Goal: Task Accomplishment & Management: Manage account settings

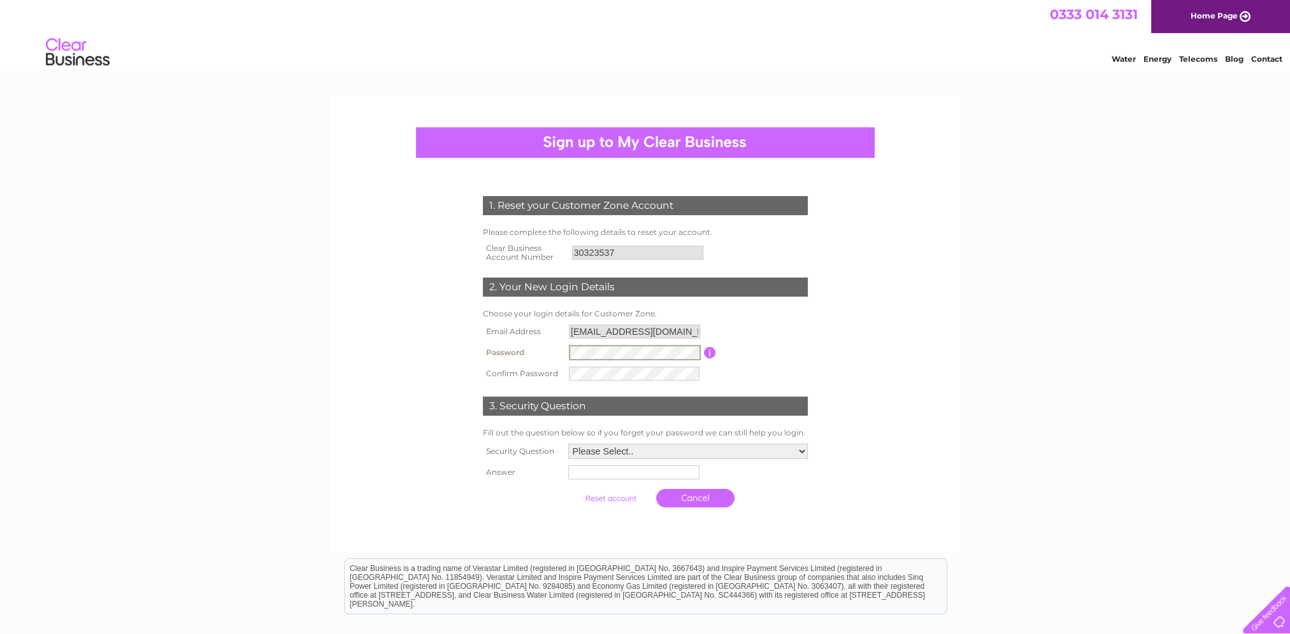
click at [563, 355] on tr "Password Password must be at least 6 characters long" at bounding box center [645, 353] width 331 height 22
click at [624, 448] on select "Please Select.. In what town or city was your first job? In what town or city d…" at bounding box center [687, 451] width 241 height 17
select select "1"
click at [567, 443] on select "Please Select.. In what town or city was your first job? In what town or city d…" at bounding box center [687, 451] width 241 height 17
click at [635, 474] on input "text" at bounding box center [634, 471] width 132 height 15
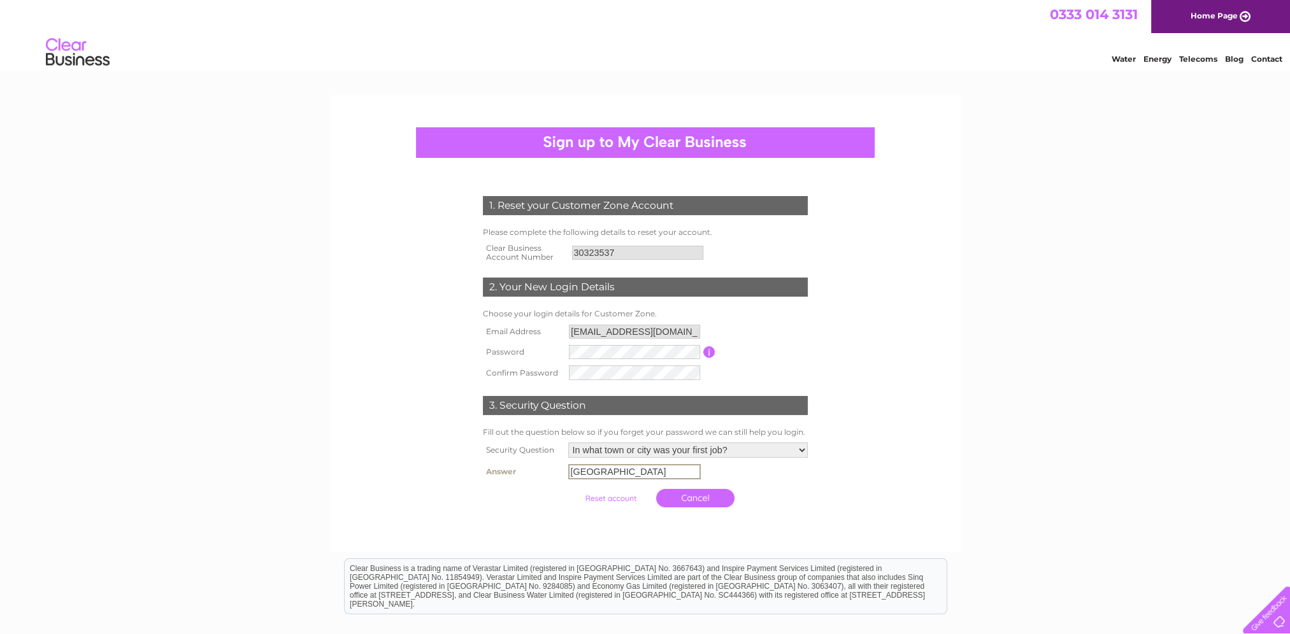
type input "Basingstoke"
click at [910, 467] on form "1. Reset your Customer Zone Account Please complete the following details to re…" at bounding box center [645, 355] width 606 height 369
click at [799, 481] on td "Basingstoke" at bounding box center [688, 471] width 246 height 20
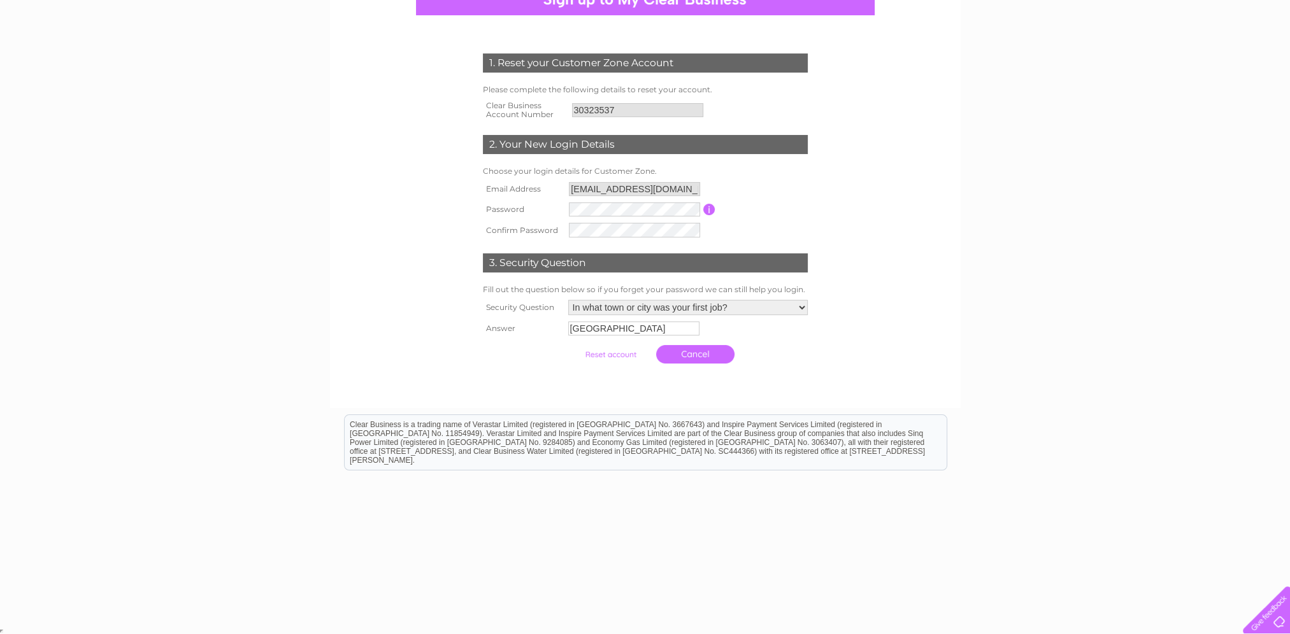
scroll to position [144, 0]
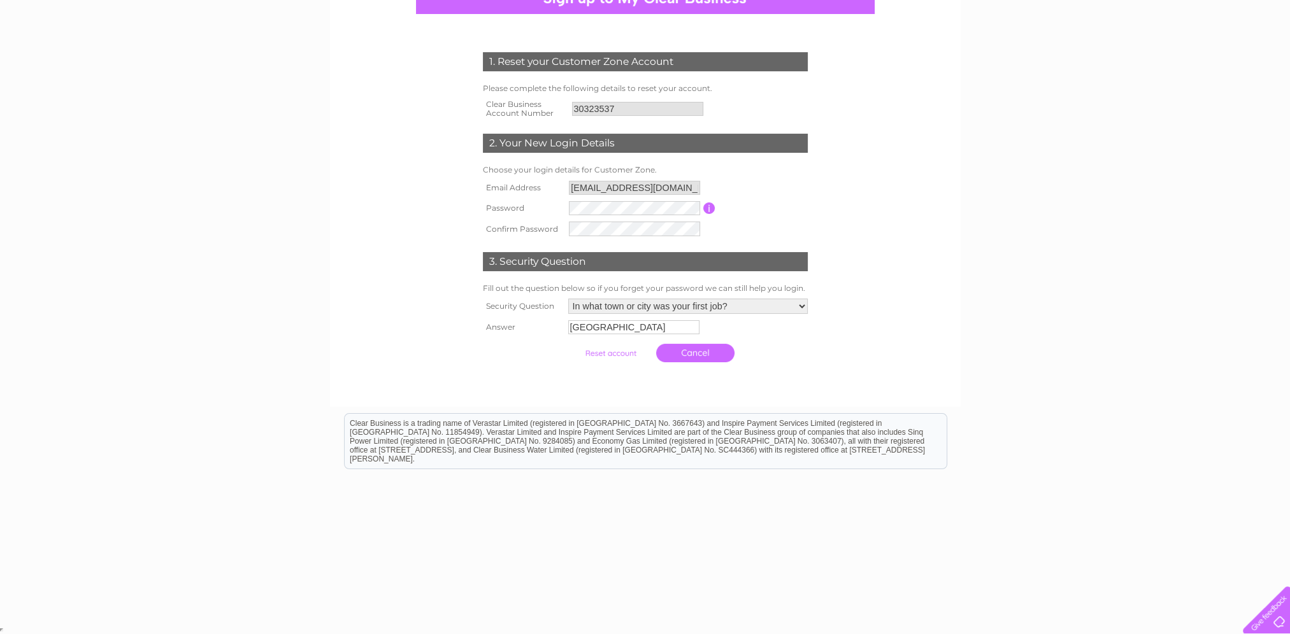
click at [853, 346] on form "1. Reset your Customer Zone Account Please complete the following details to re…" at bounding box center [645, 210] width 606 height 367
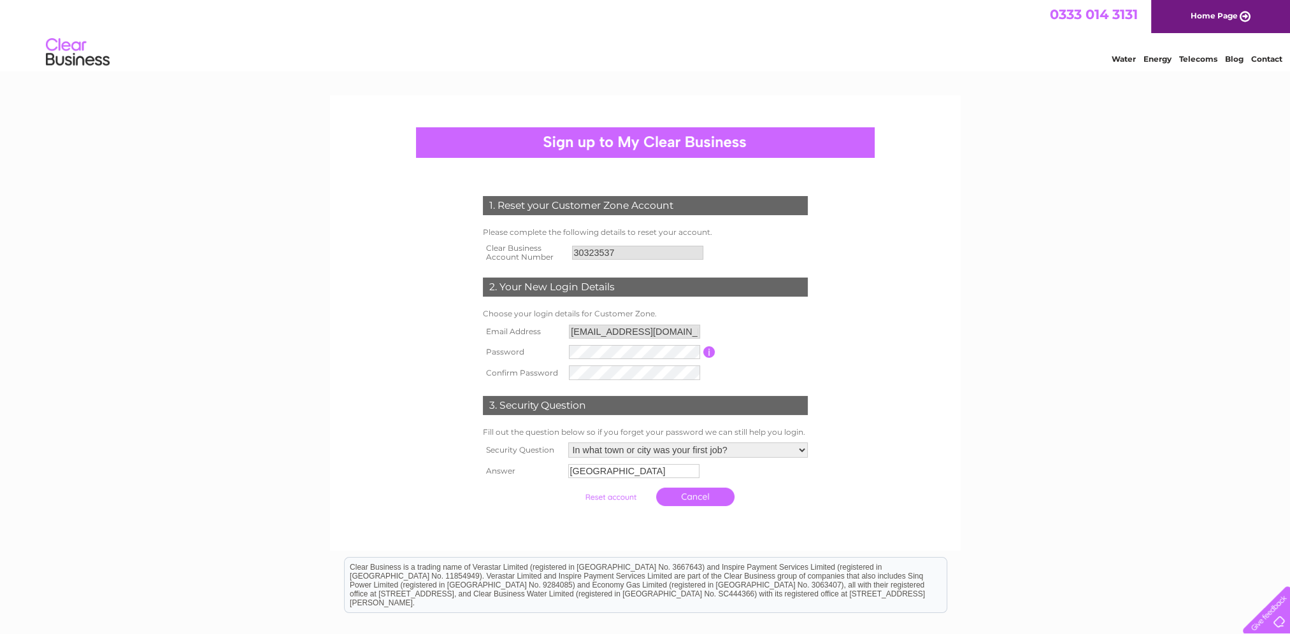
click at [622, 496] on input "submit" at bounding box center [610, 498] width 78 height 18
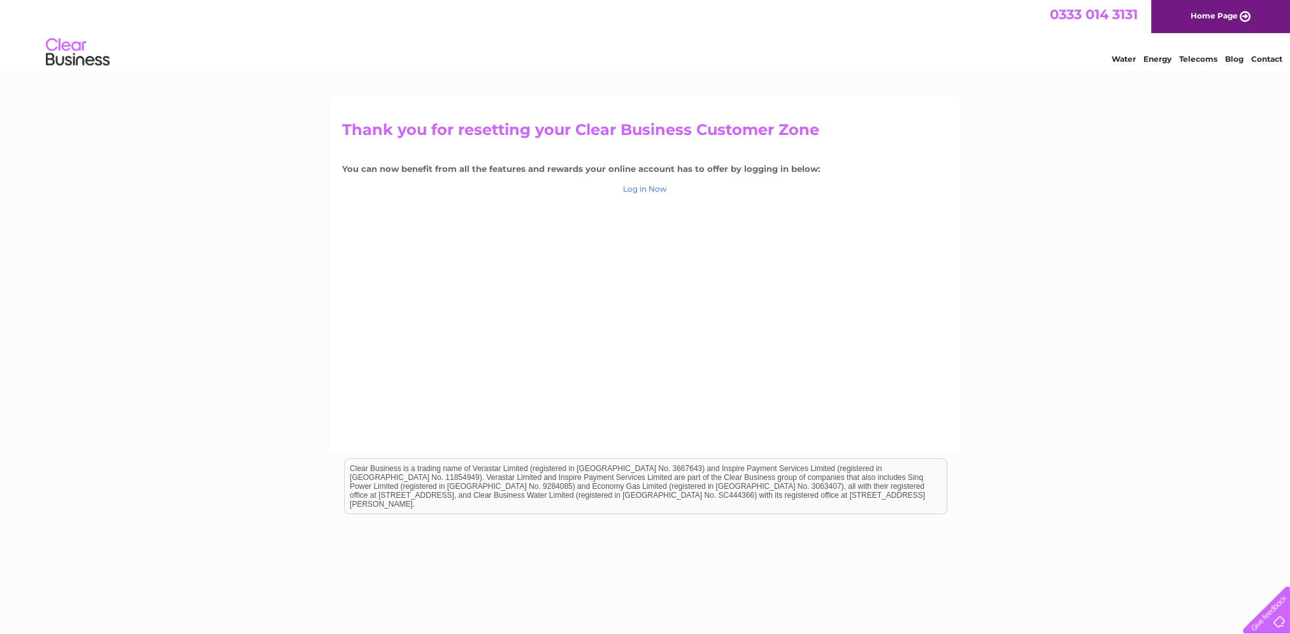
click at [655, 190] on link "Log in Now" at bounding box center [645, 189] width 44 height 10
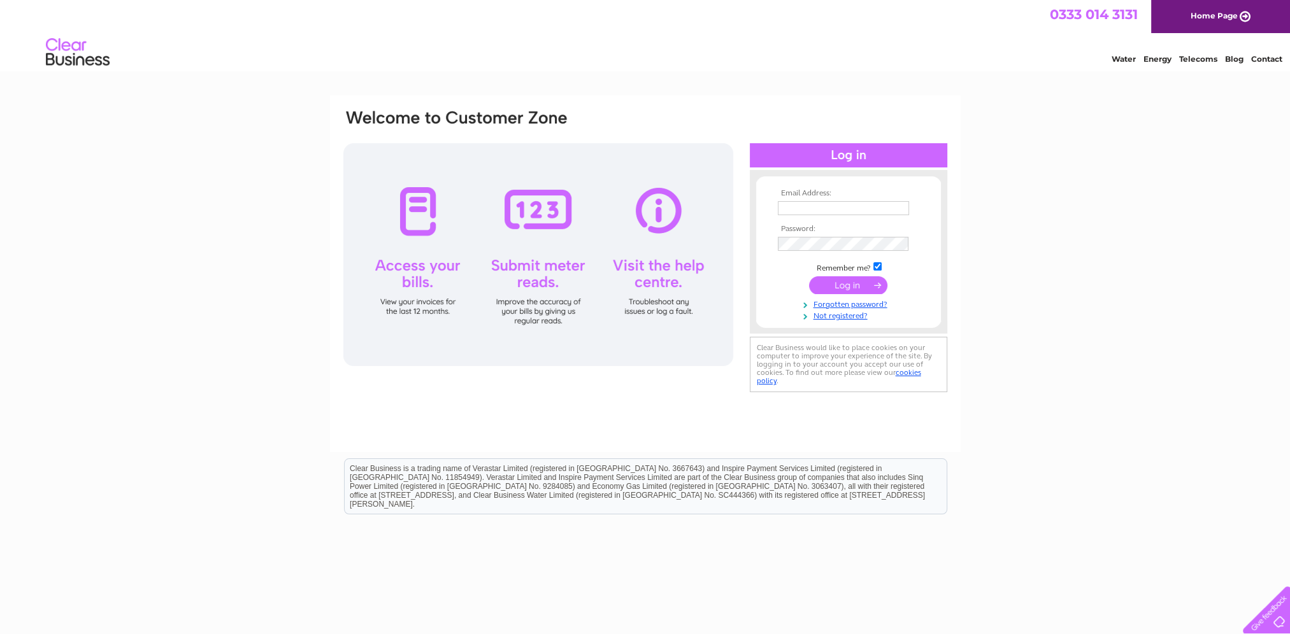
click at [834, 204] on input "text" at bounding box center [843, 208] width 131 height 14
type input "[EMAIL_ADDRESS][DOMAIN_NAME]"
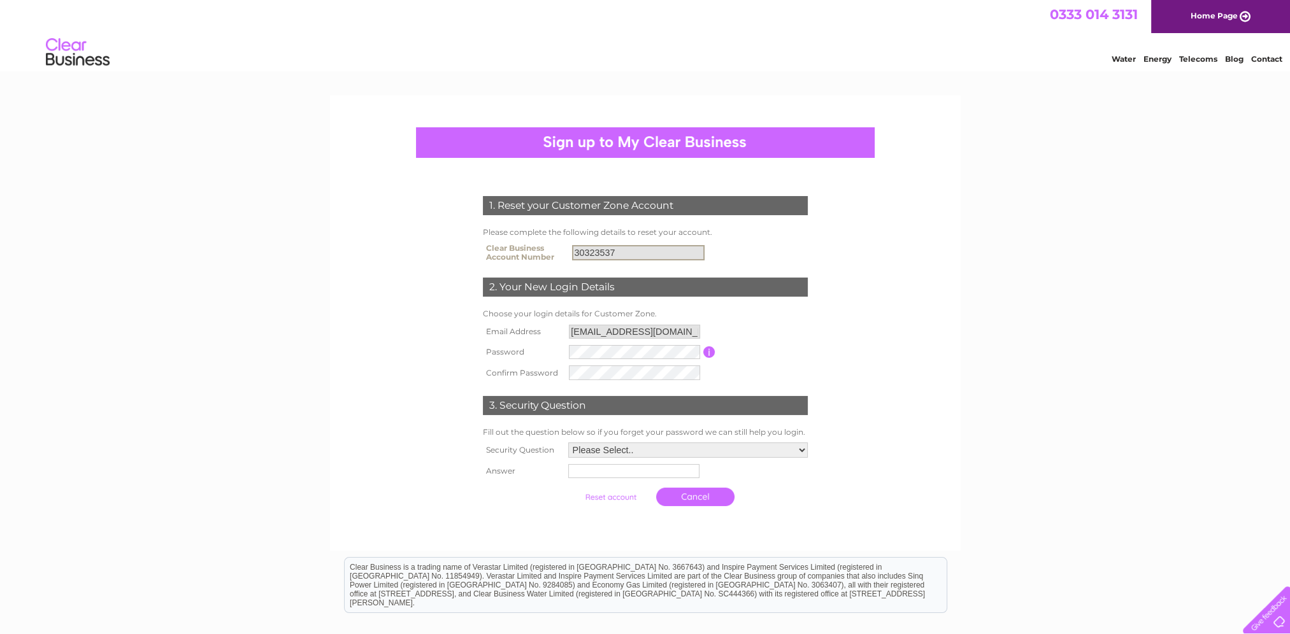
drag, startPoint x: 622, startPoint y: 254, endPoint x: 569, endPoint y: 255, distance: 52.9
click at [569, 255] on td "30323537" at bounding box center [690, 252] width 242 height 25
click at [591, 455] on select "Please Select.. In what town or city was your first job? In what town or city d…" at bounding box center [687, 451] width 241 height 17
select select "1"
click at [567, 443] on select "Please Select.. In what town or city was your first job? In what town or city d…" at bounding box center [687, 451] width 241 height 17
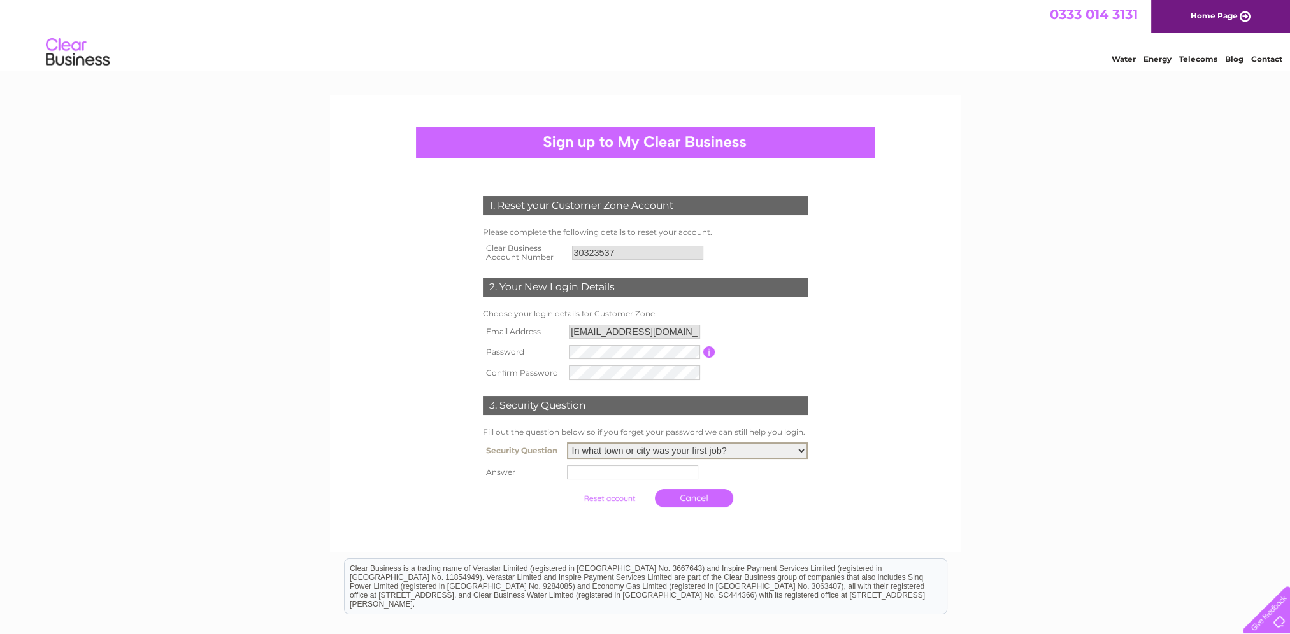
click at [586, 474] on input "text" at bounding box center [632, 473] width 131 height 14
type input "Basingstoke"
click at [614, 498] on input "submit" at bounding box center [610, 499] width 78 height 18
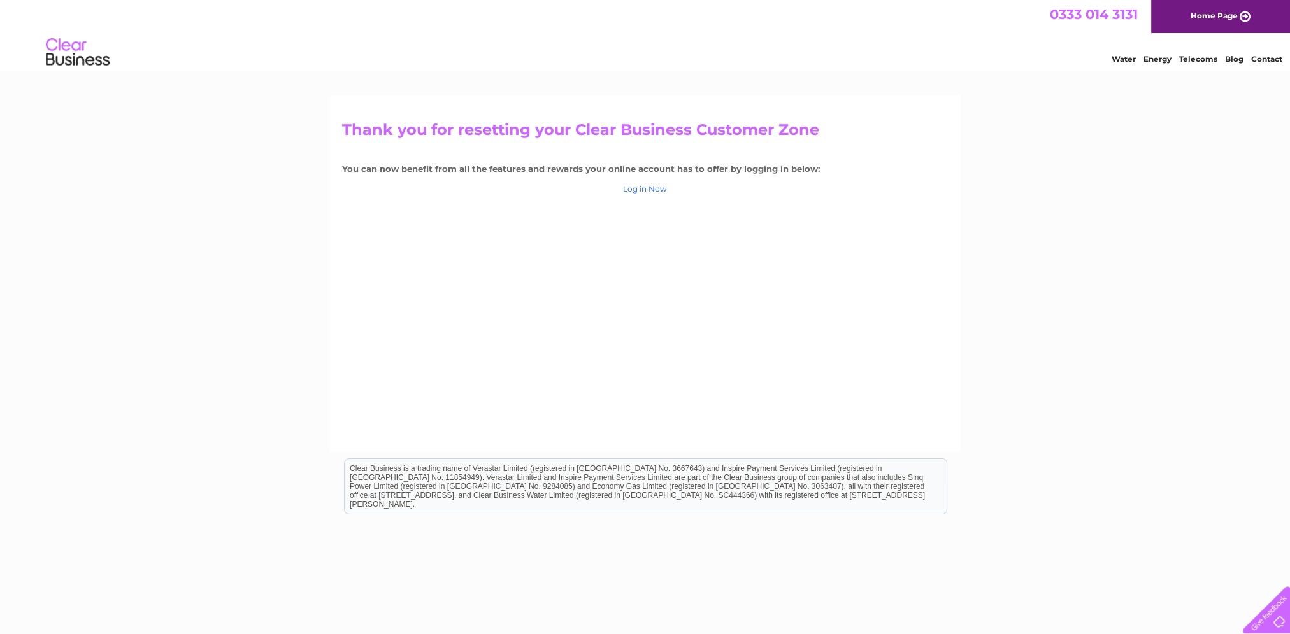
click at [646, 191] on link "Log in Now" at bounding box center [645, 189] width 44 height 10
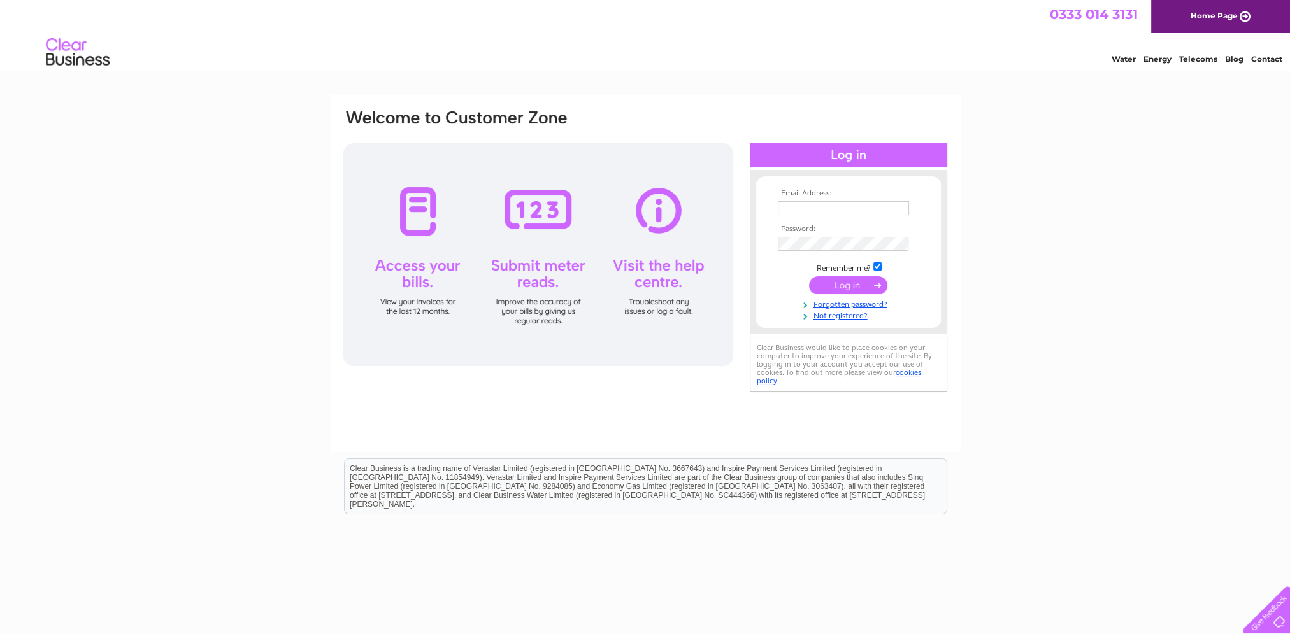
drag, startPoint x: 811, startPoint y: 206, endPoint x: 833, endPoint y: 207, distance: 22.3
click at [811, 206] on input "text" at bounding box center [843, 208] width 131 height 14
type input "[EMAIL_ADDRESS][DOMAIN_NAME]"
click at [840, 288] on input "submit" at bounding box center [848, 286] width 78 height 18
drag, startPoint x: 860, startPoint y: 201, endPoint x: 1073, endPoint y: 219, distance: 213.5
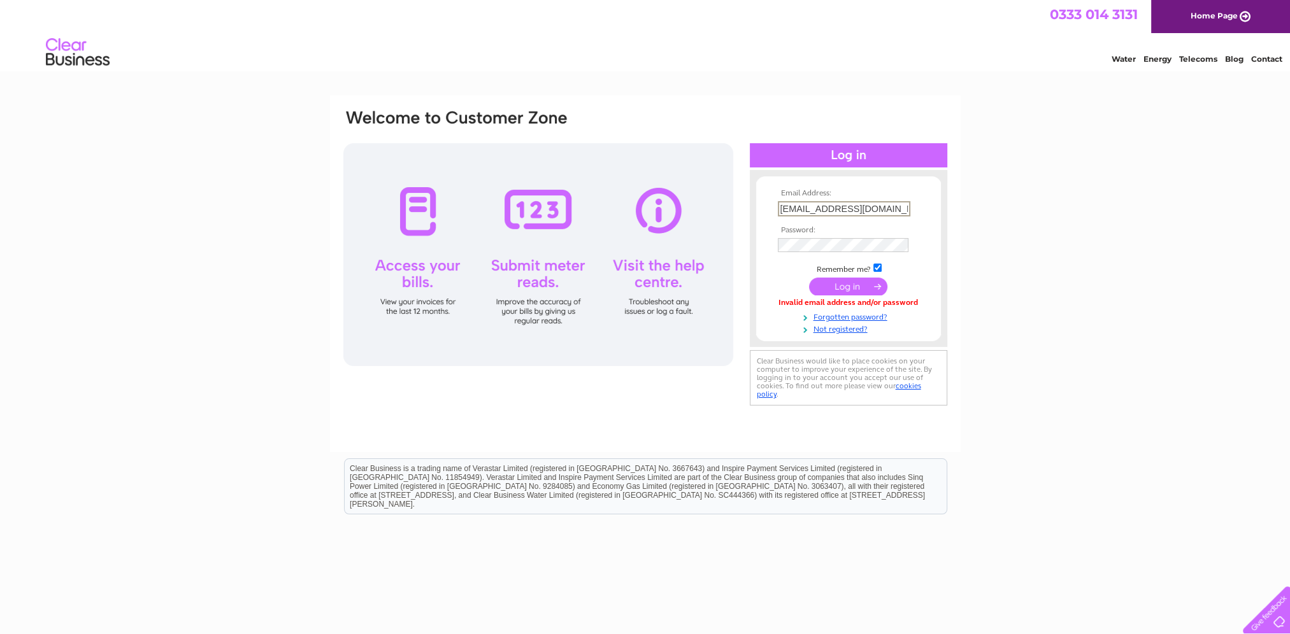
click at [860, 201] on input "accountspayableuk@fyffes.com" at bounding box center [844, 208] width 132 height 15
click at [844, 278] on input "submit" at bounding box center [848, 286] width 78 height 18
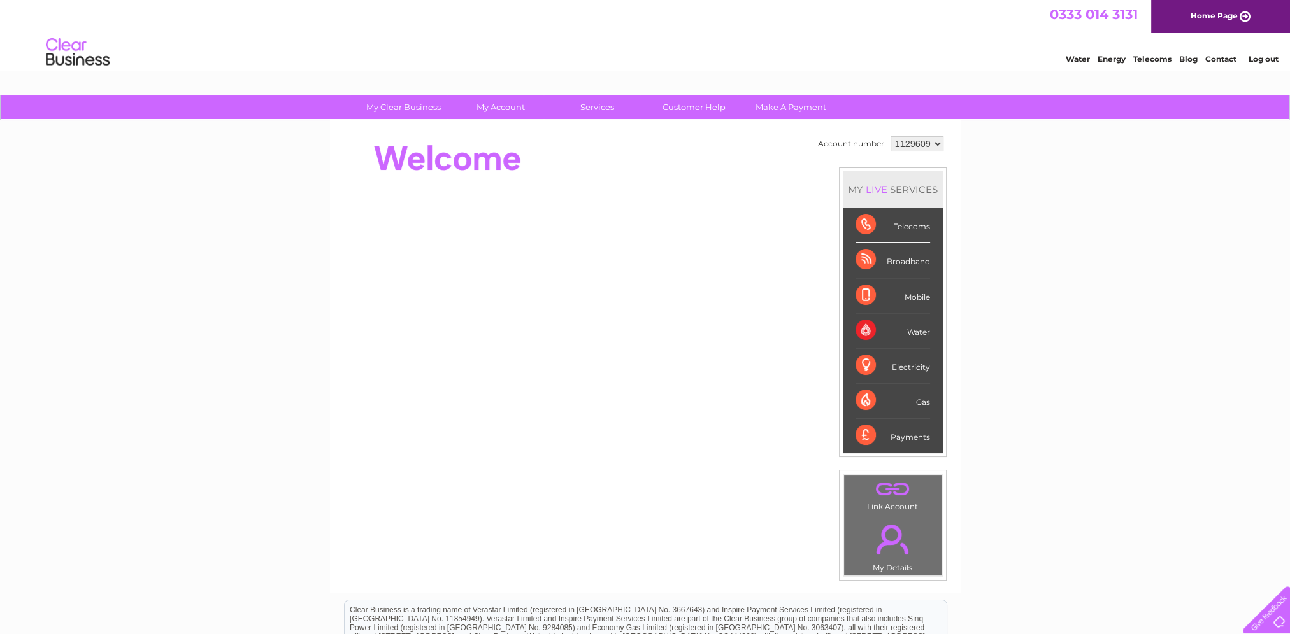
click at [908, 141] on select "1129609" at bounding box center [916, 143] width 53 height 15
click at [960, 196] on div "My Clear Business Login Details My Details My Preferences Link Account My Accou…" at bounding box center [645, 454] width 1290 height 716
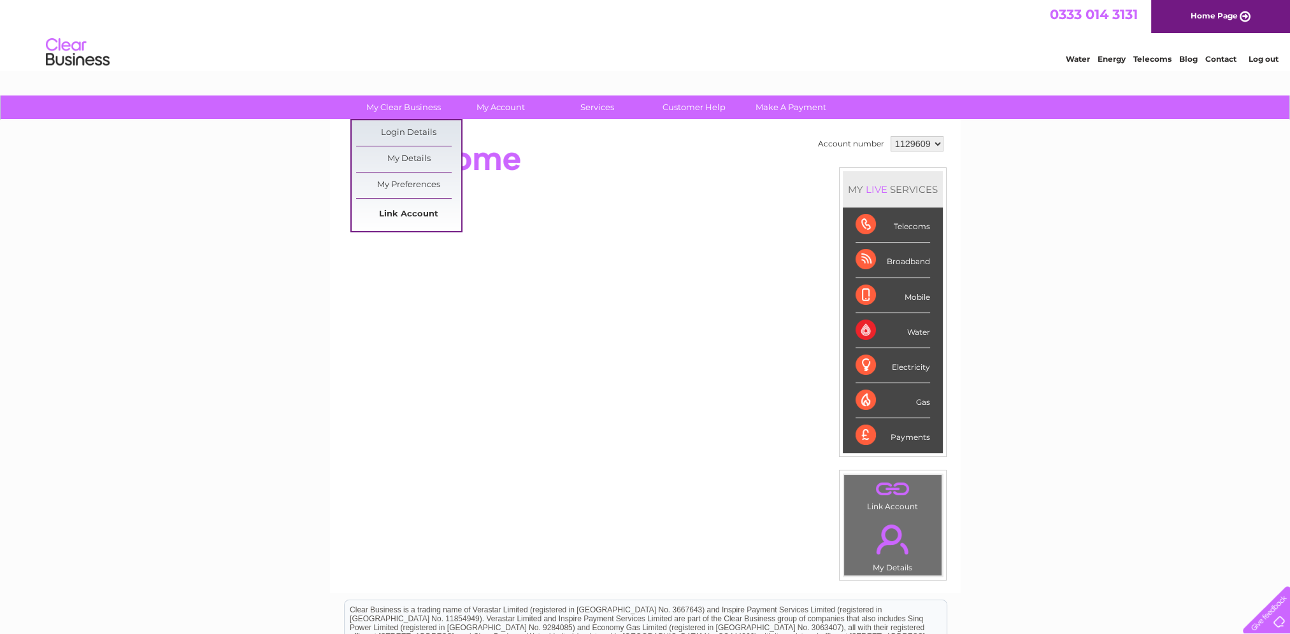
click at [401, 217] on link "Link Account" at bounding box center [408, 214] width 105 height 25
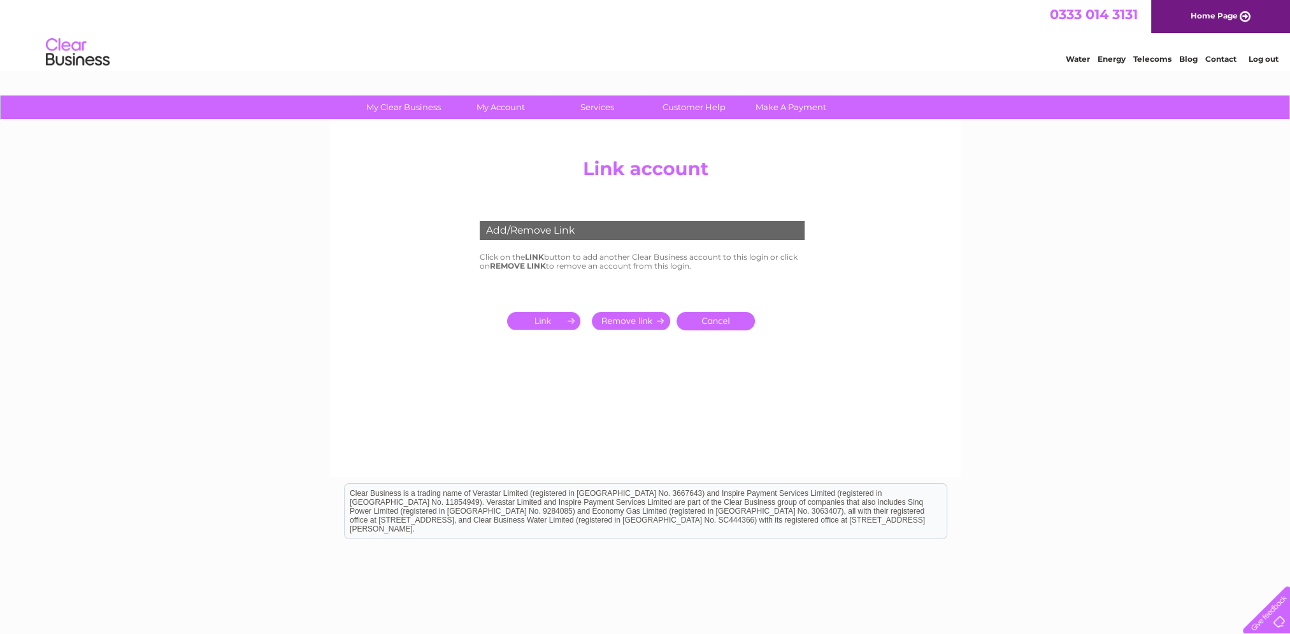
click at [542, 324] on input "submit" at bounding box center [546, 321] width 78 height 18
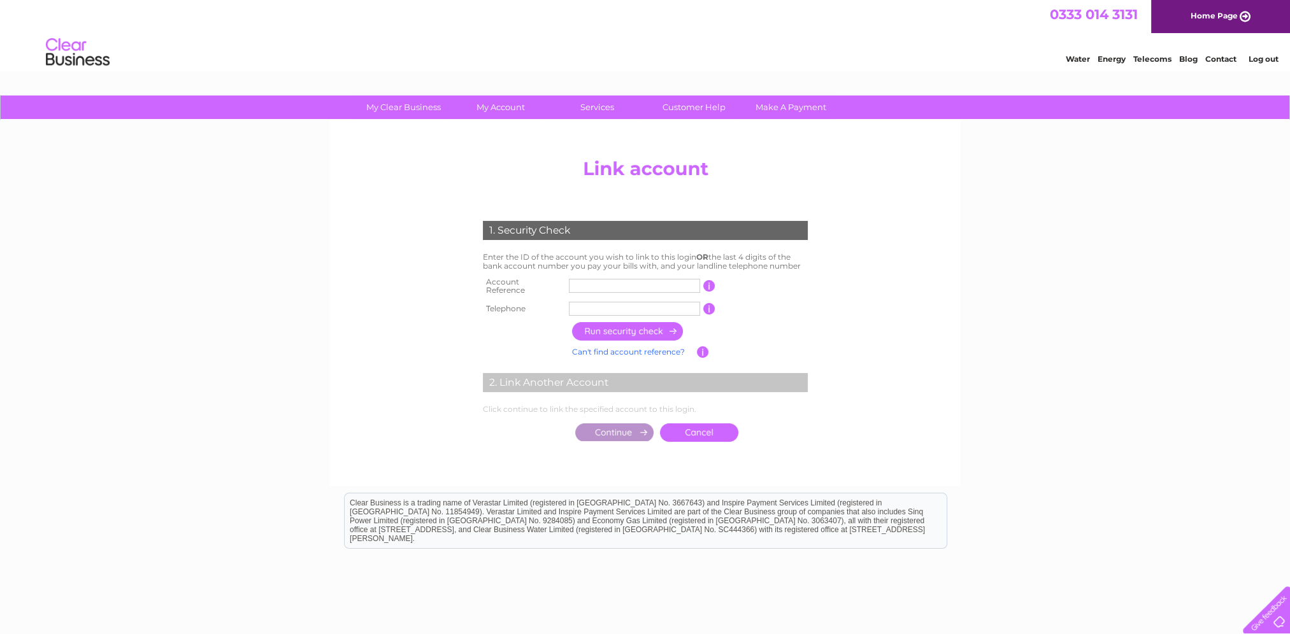
click at [591, 279] on input "text" at bounding box center [634, 286] width 131 height 14
type input "30323537"
click at [601, 302] on input "text" at bounding box center [634, 309] width 131 height 14
click at [649, 329] on input "button" at bounding box center [628, 331] width 112 height 18
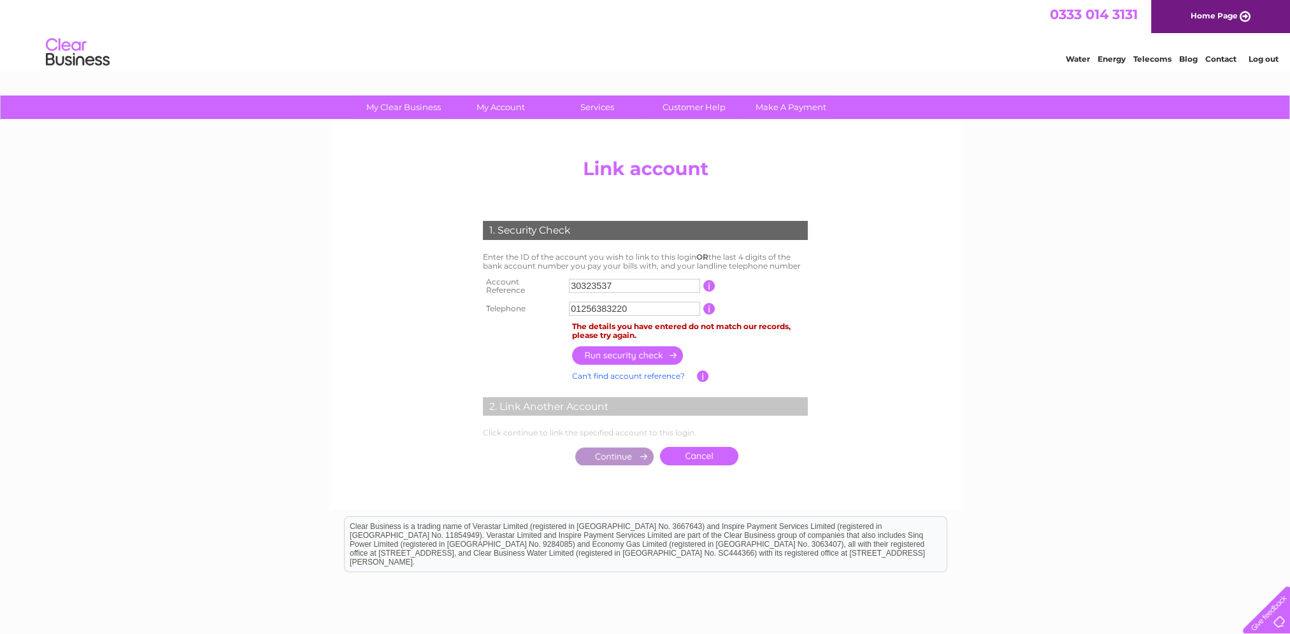
drag, startPoint x: 631, startPoint y: 303, endPoint x: 531, endPoint y: 298, distance: 100.1
click at [531, 299] on tr "Telephone 01256383220 1 of the landline telephone numbers you have given us" at bounding box center [645, 309] width 331 height 20
click at [631, 310] on input "02476015" at bounding box center [634, 309] width 131 height 14
type input "02476015685"
click at [625, 356] on input "button" at bounding box center [628, 355] width 112 height 18
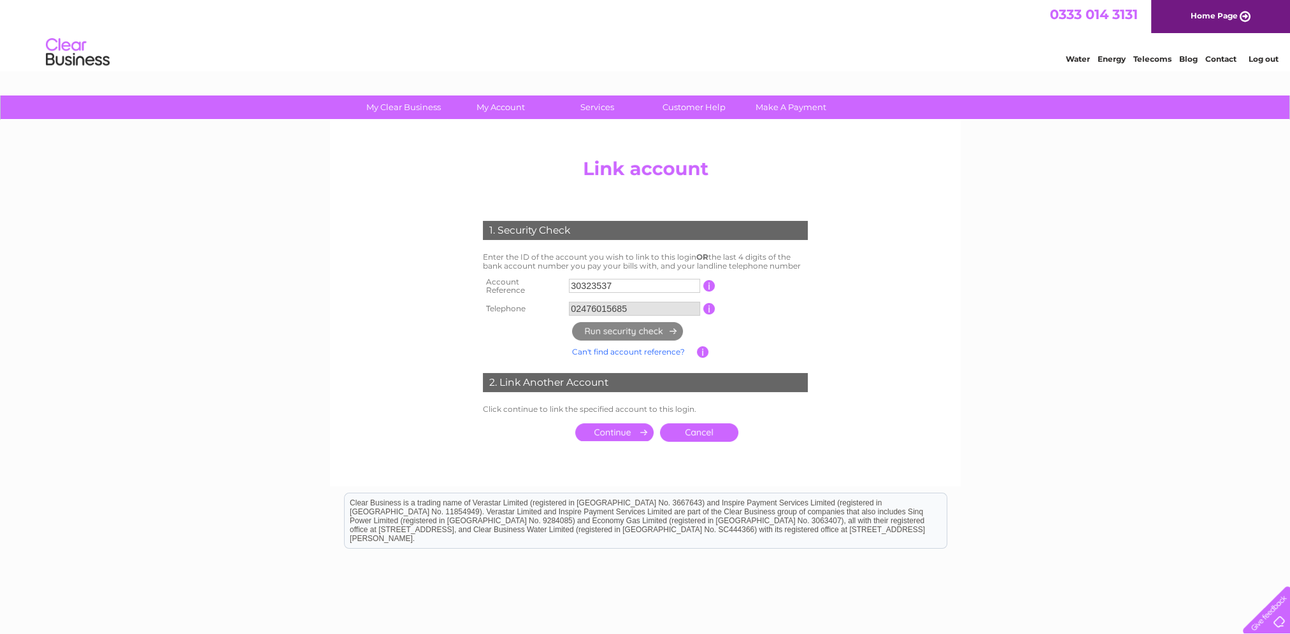
click at [597, 425] on input "submit" at bounding box center [614, 433] width 78 height 18
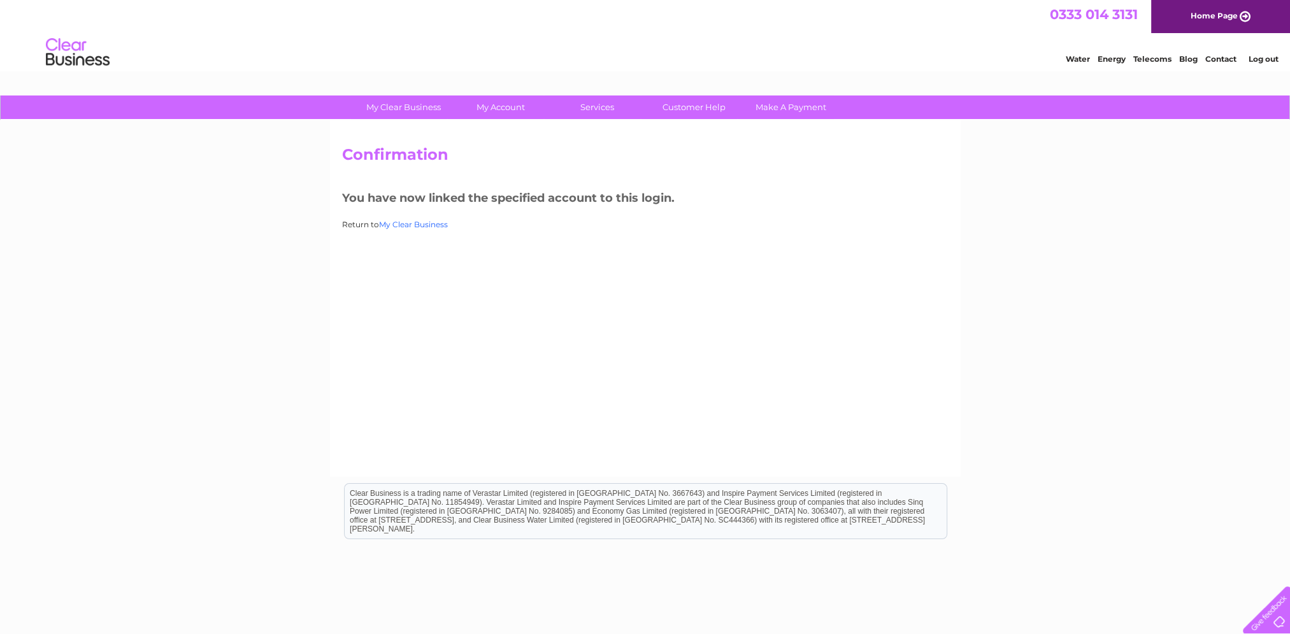
click at [395, 225] on link "My Clear Business" at bounding box center [413, 225] width 69 height 10
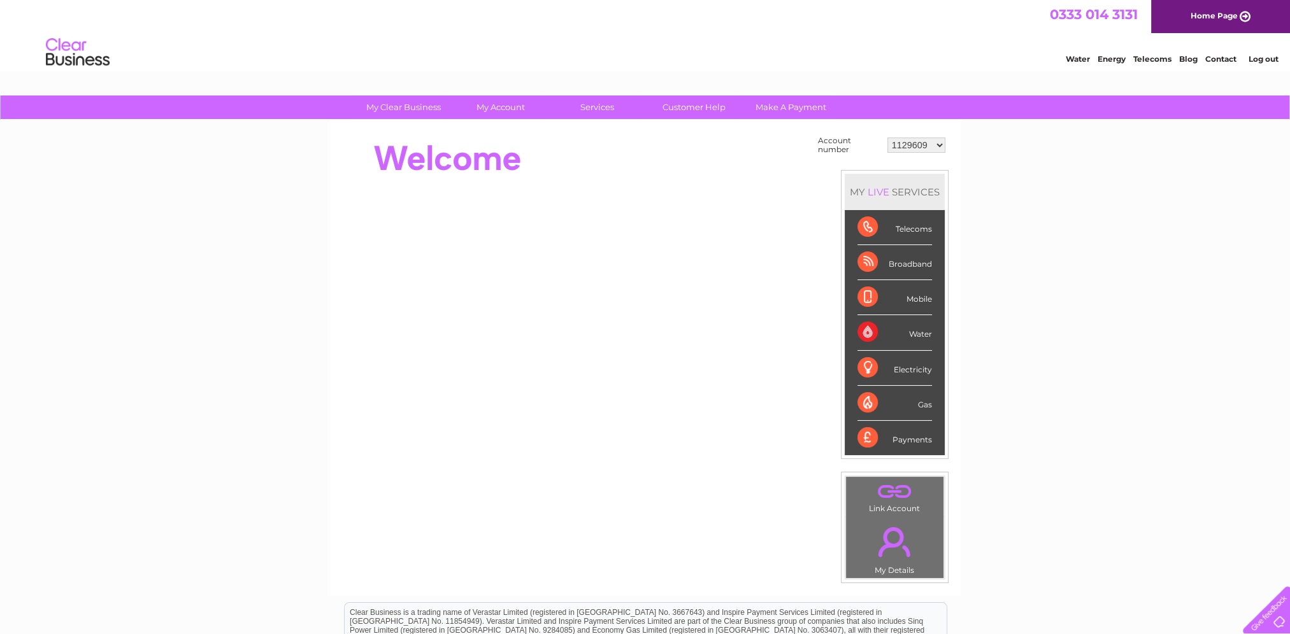
click at [923, 138] on select "1129609 30323537" at bounding box center [916, 145] width 58 height 15
select select "30323537"
click at [887, 138] on select "1129609 30323537" at bounding box center [916, 145] width 58 height 15
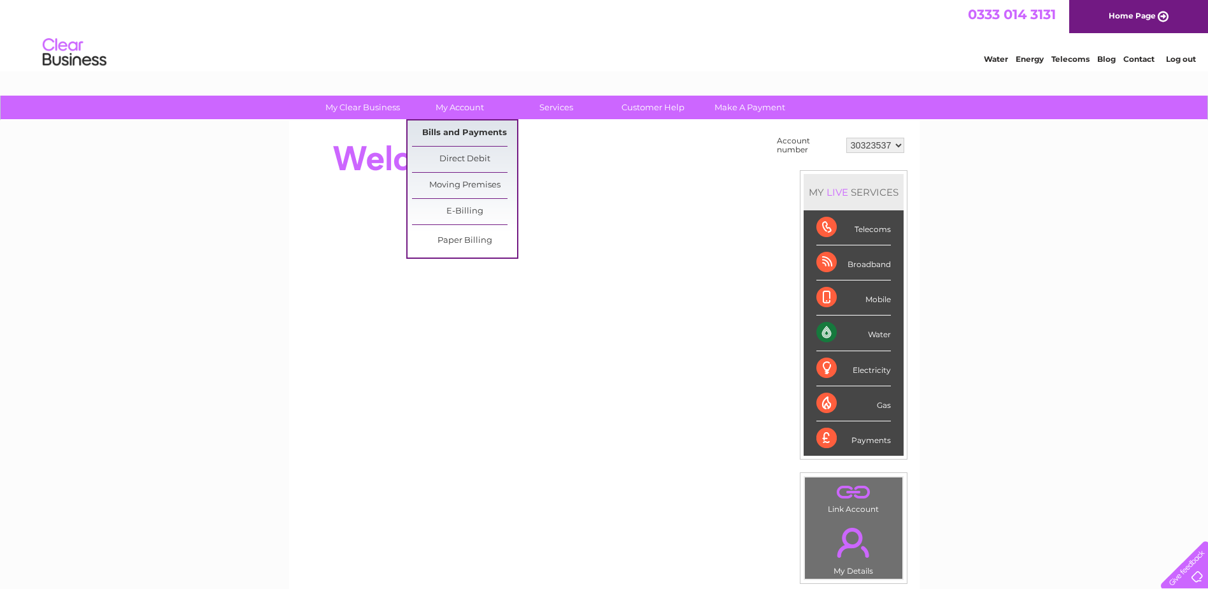
click at [478, 134] on link "Bills and Payments" at bounding box center [464, 132] width 105 height 25
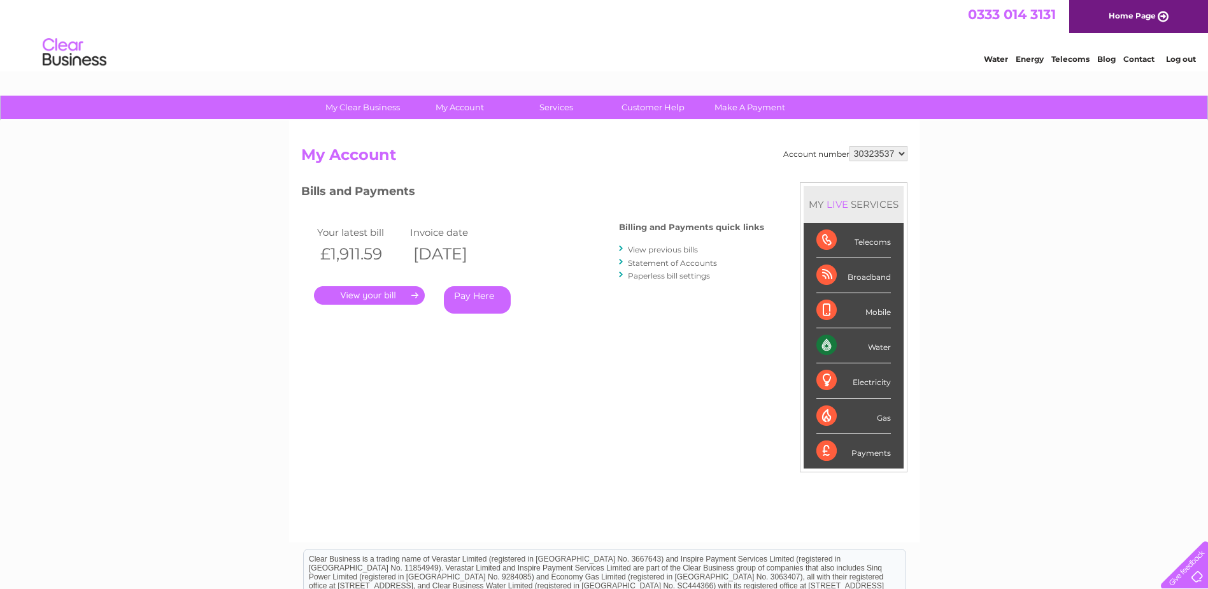
click at [364, 298] on link "." at bounding box center [369, 295] width 111 height 18
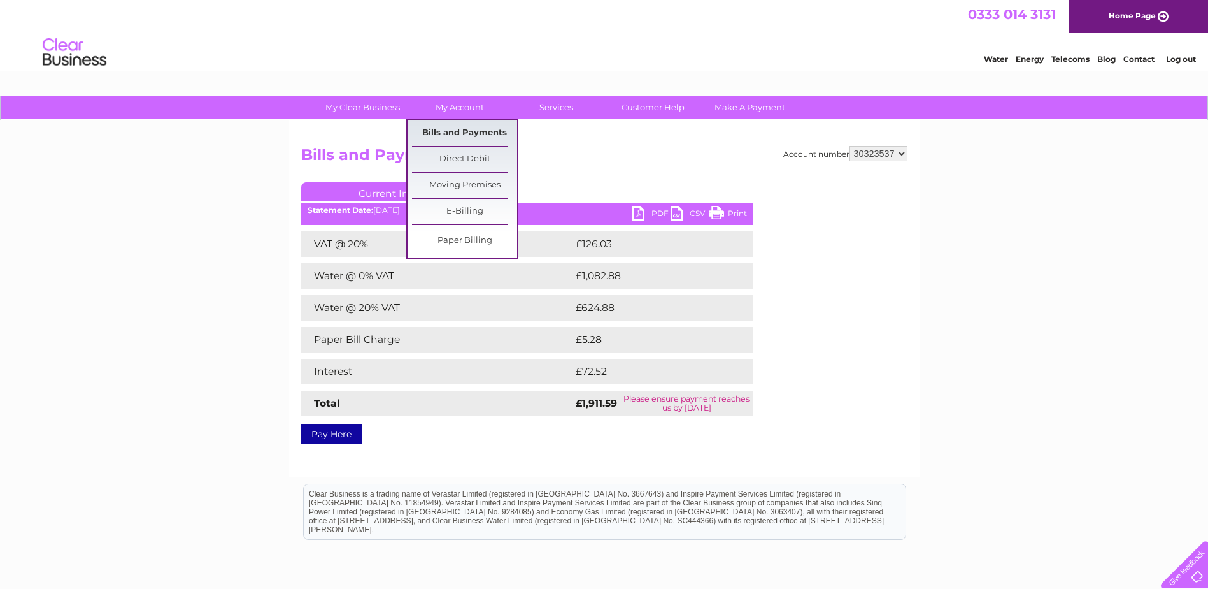
click at [446, 129] on link "Bills and Payments" at bounding box center [464, 132] width 105 height 25
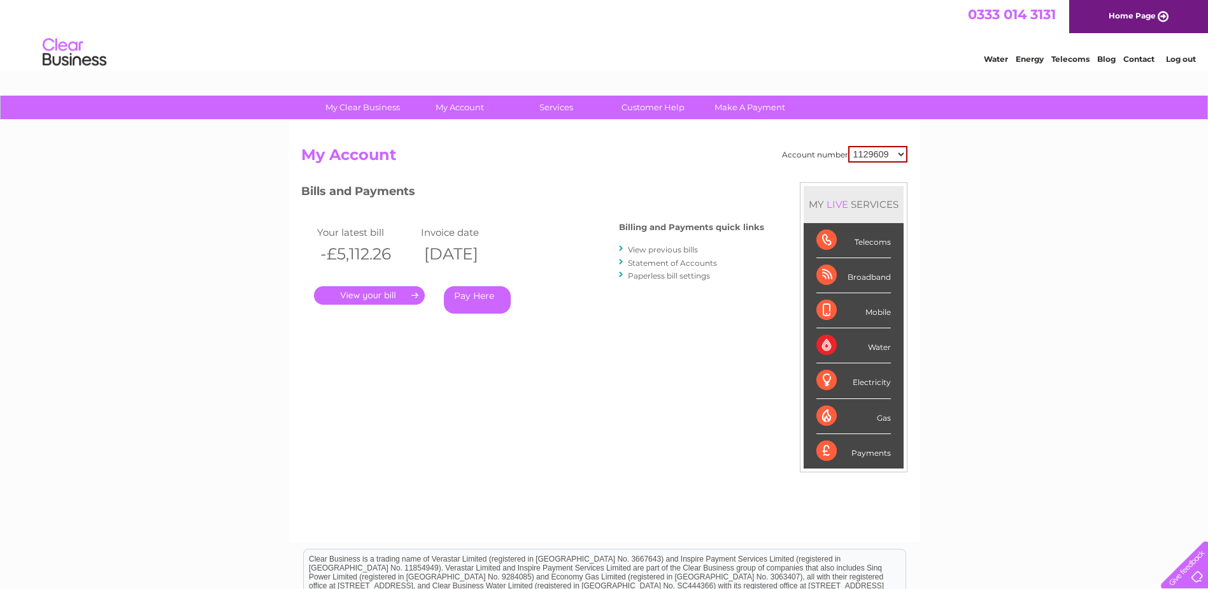
drag, startPoint x: 856, startPoint y: 157, endPoint x: 860, endPoint y: 163, distance: 7.4
click at [856, 157] on select "1129609 30323537" at bounding box center [877, 154] width 59 height 17
select select "30323537"
click at [848, 146] on select "1129609 30323537" at bounding box center [877, 154] width 59 height 17
click at [678, 262] on link "Statement of Accounts" at bounding box center [672, 263] width 89 height 10
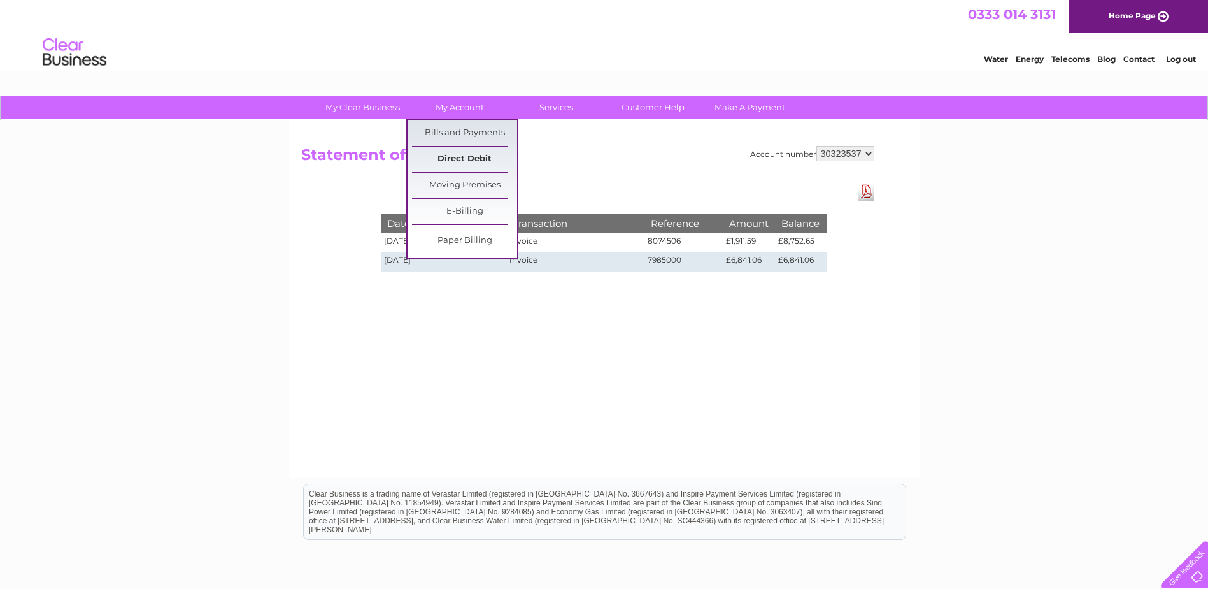
click at [474, 153] on link "Direct Debit" at bounding box center [464, 158] width 105 height 25
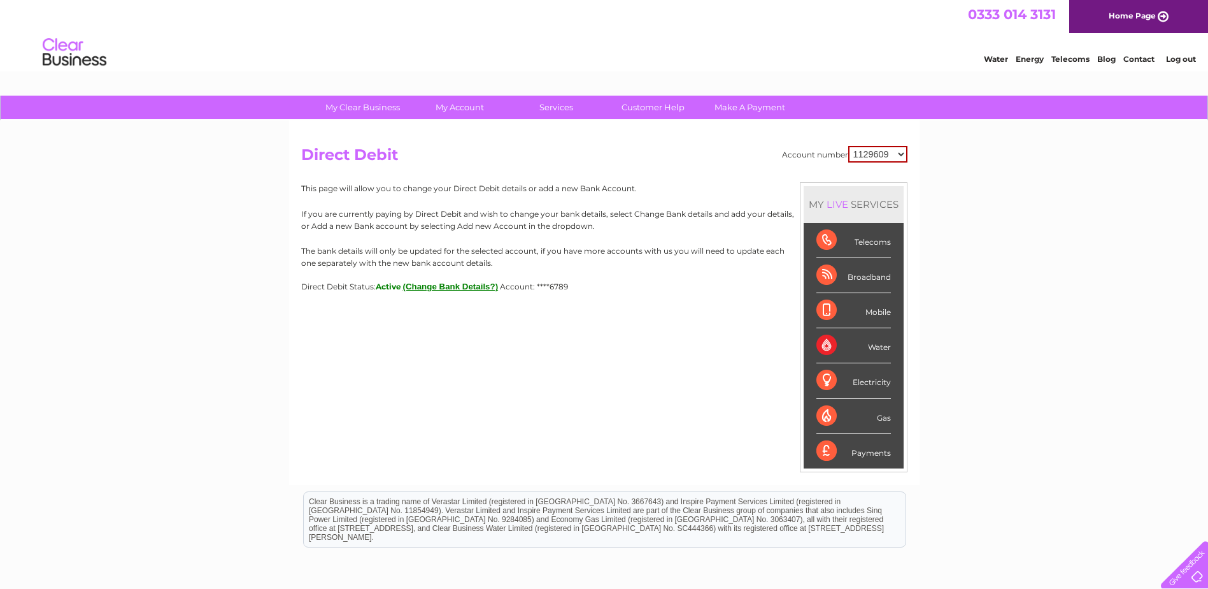
click at [888, 158] on select "1129609 30323537" at bounding box center [877, 154] width 59 height 17
select select "30323537"
click at [848, 146] on select "1129609 30323537" at bounding box center [877, 154] width 59 height 17
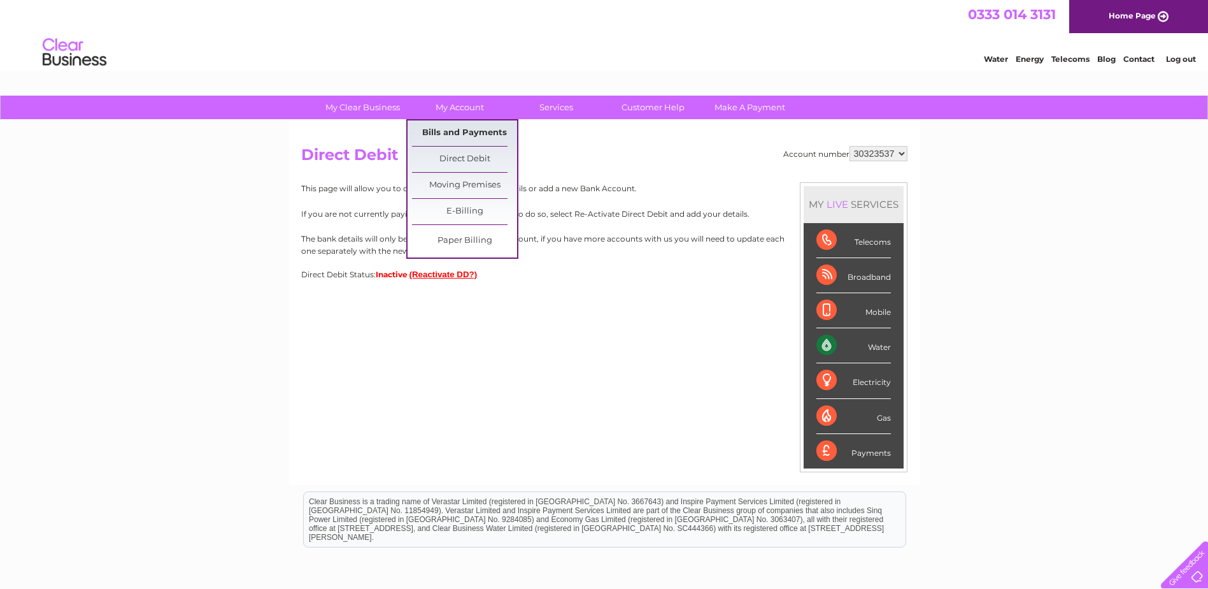
click at [464, 134] on link "Bills and Payments" at bounding box center [464, 132] width 105 height 25
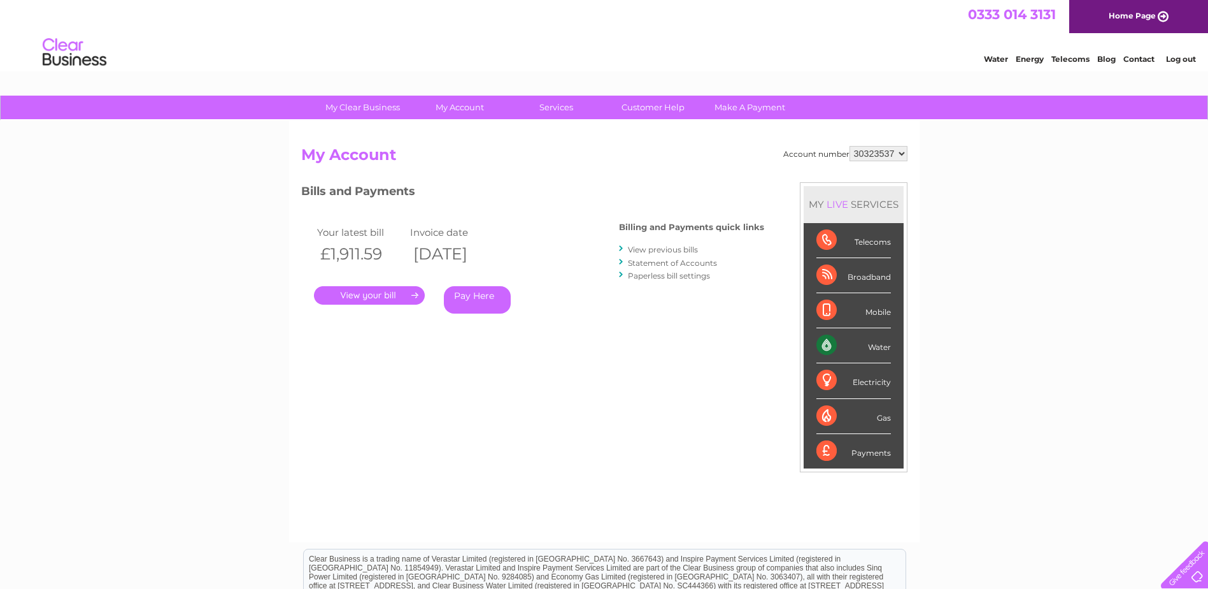
click at [660, 250] on link "View previous bills" at bounding box center [663, 250] width 70 height 10
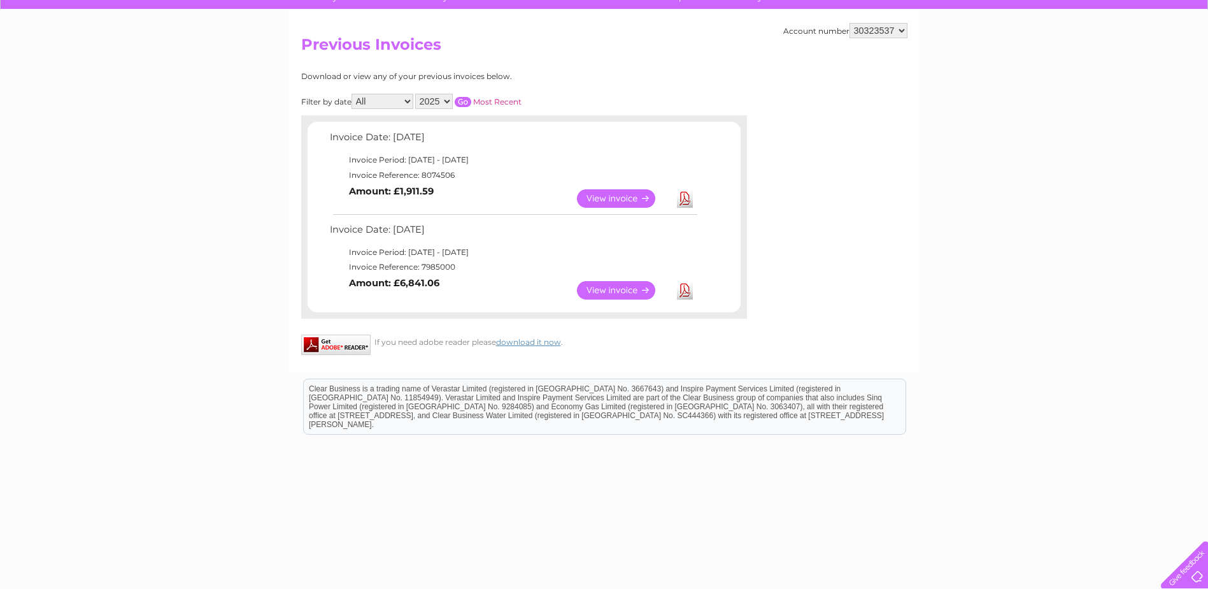
scroll to position [121, 0]
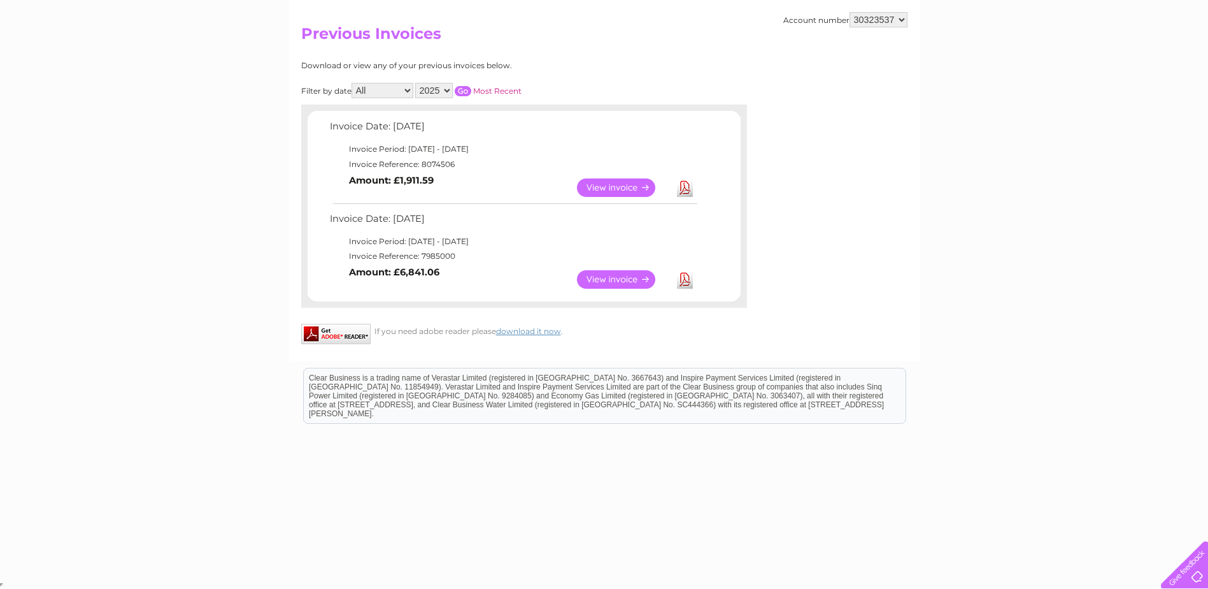
click at [611, 282] on link "View" at bounding box center [624, 279] width 94 height 18
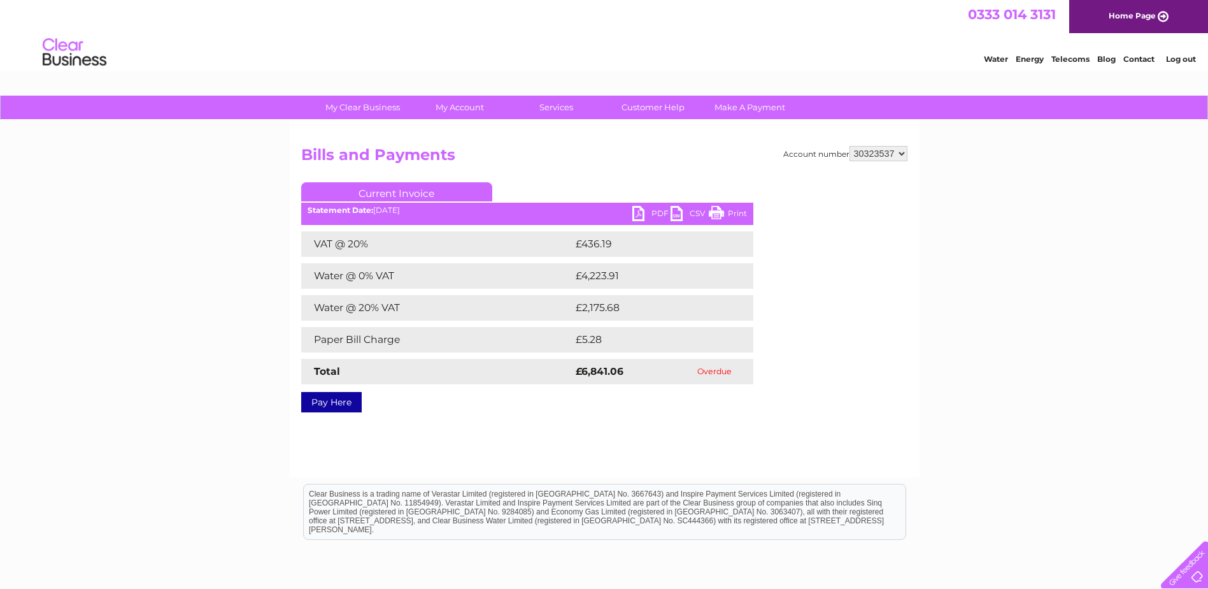
click at [648, 213] on link "PDF" at bounding box center [651, 215] width 38 height 18
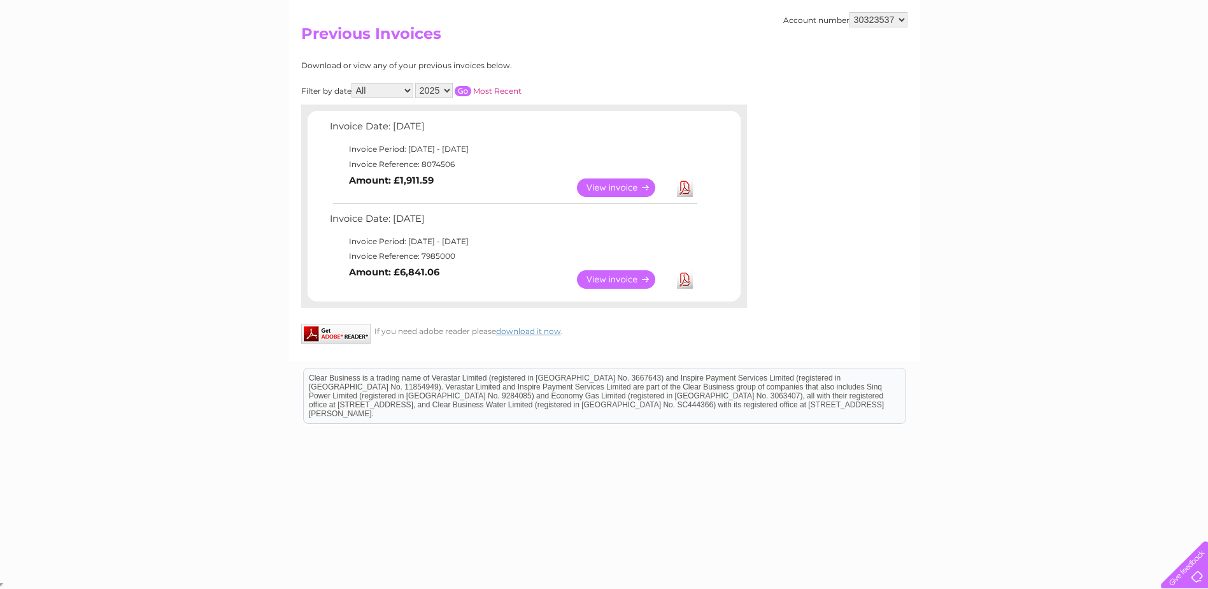
click at [639, 187] on link "View" at bounding box center [624, 187] width 94 height 18
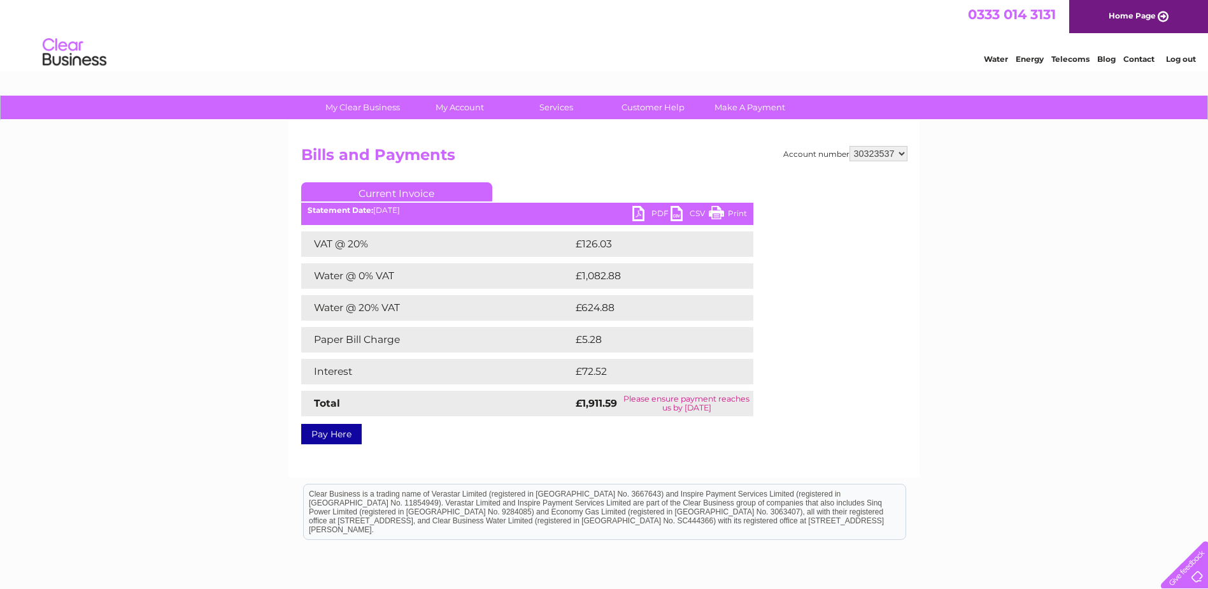
click at [650, 215] on link "PDF" at bounding box center [651, 215] width 38 height 18
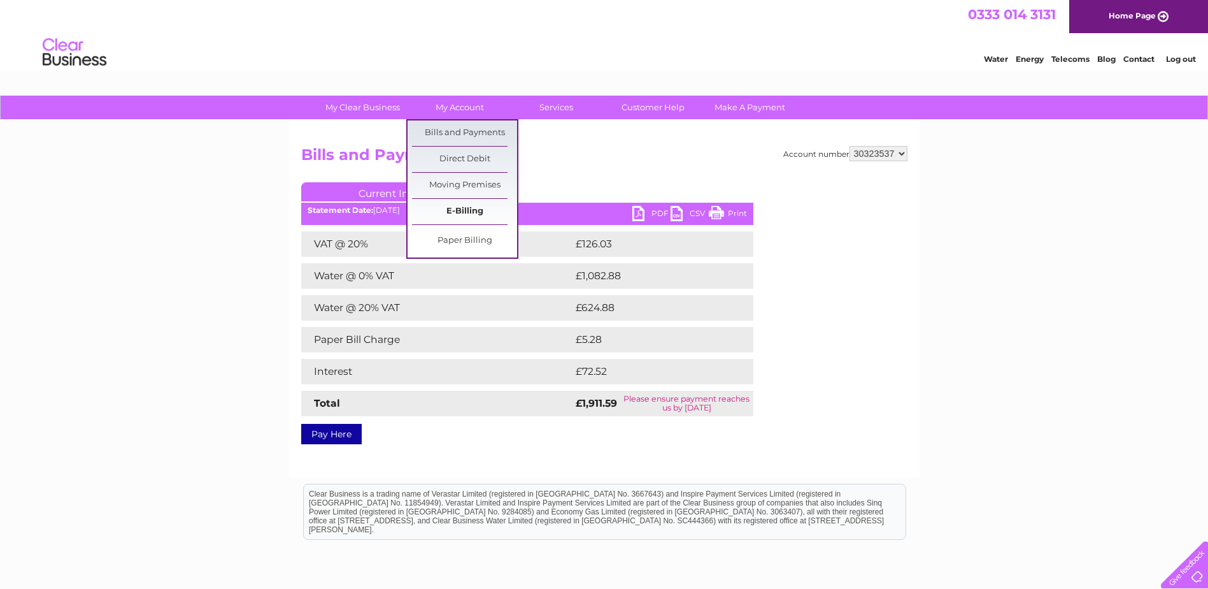
click at [448, 208] on link "E-Billing" at bounding box center [464, 211] width 105 height 25
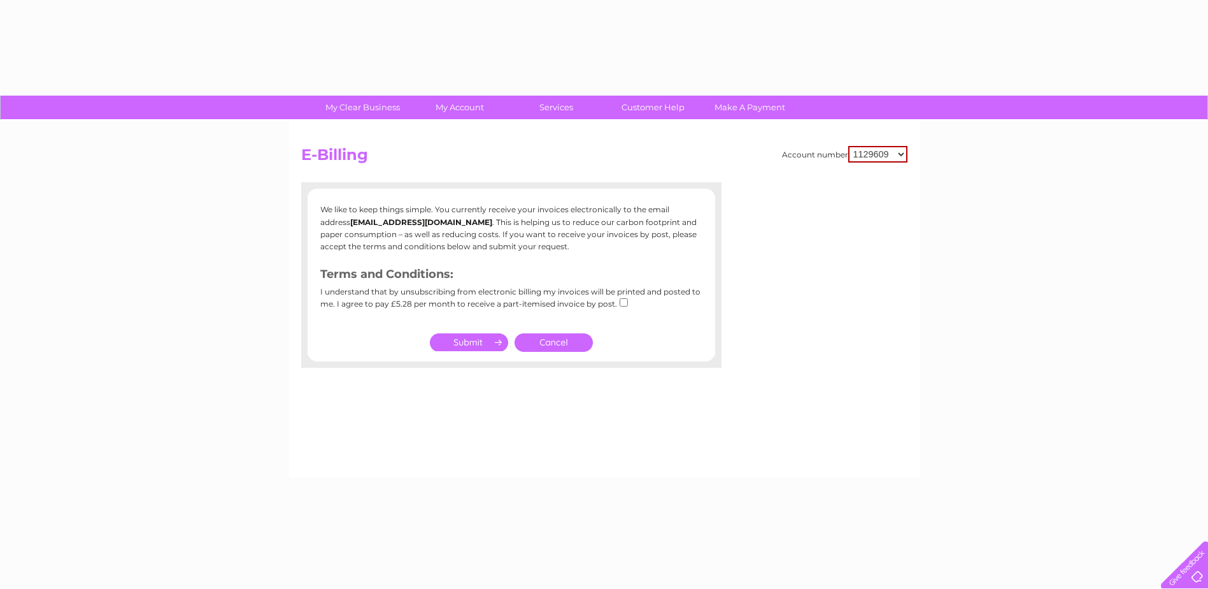
click at [458, 208] on p "We like to keep things simple. You currently receive your invoices electronical…" at bounding box center [511, 227] width 382 height 49
